Goal: Use online tool/utility: Utilize a website feature to perform a specific function

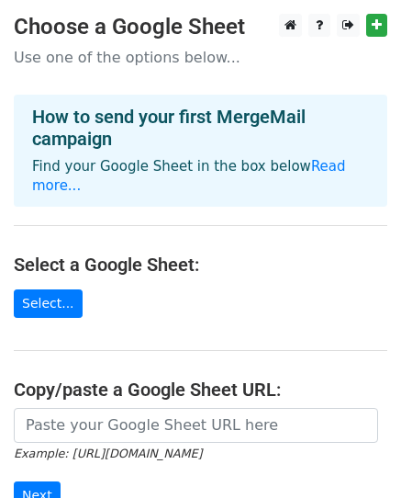
click at [184, 69] on main "Choose a Google Sheet Use one of the options below... How to send your first Me…" at bounding box center [200, 311] width 401 height 594
click at [108, 59] on p "Use one of the options below..." at bounding box center [201, 57] width 374 height 19
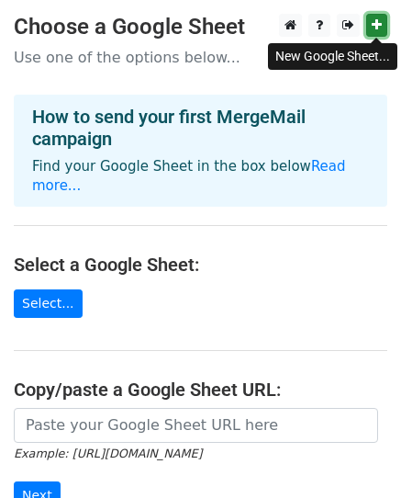
click at [374, 23] on icon at bounding box center [377, 24] width 10 height 13
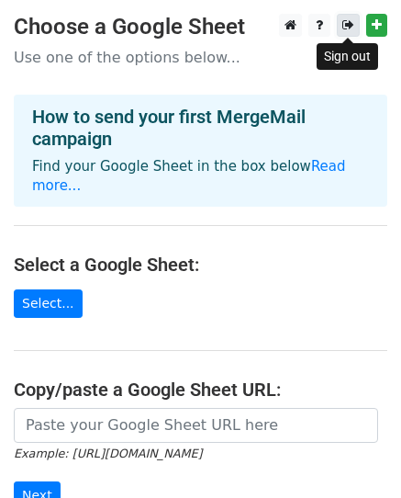
click at [344, 21] on icon at bounding box center [349, 24] width 12 height 13
drag, startPoint x: 344, startPoint y: 21, endPoint x: 344, endPoint y: 151, distance: 129.5
click at [344, 151] on main "Choose a Google Sheet Use one of the options below... How to send your first Me…" at bounding box center [200, 311] width 401 height 594
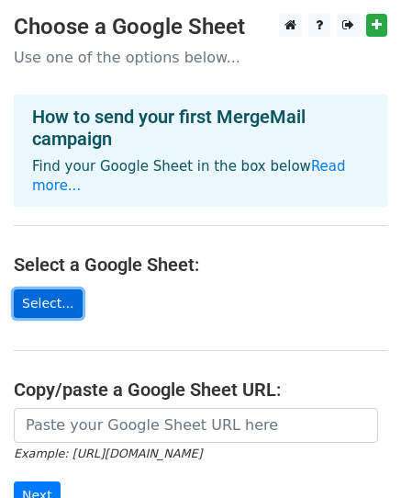
click at [46, 289] on link "Select..." at bounding box center [48, 303] width 69 height 28
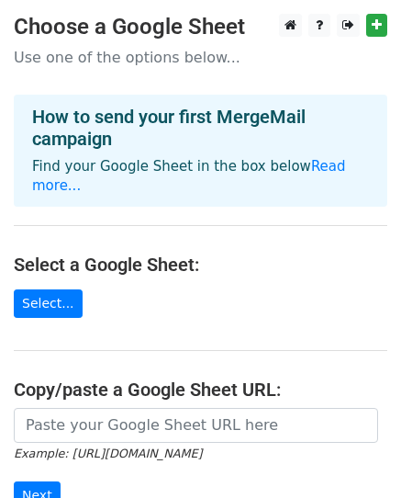
click at [249, 272] on main "Choose a Google Sheet Use one of the options below... How to send your first Me…" at bounding box center [200, 311] width 401 height 594
